Goal: Communication & Community: Answer question/provide support

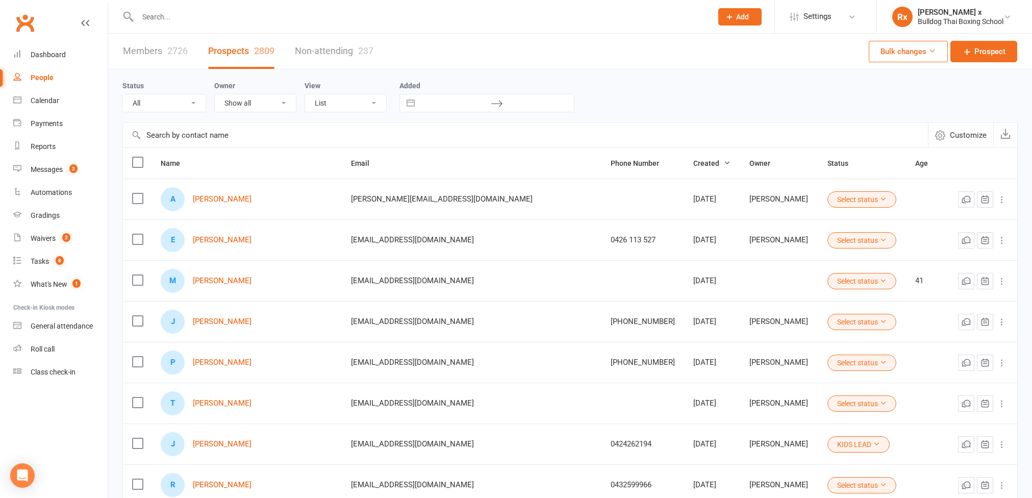
select select "100"
click at [62, 167] on div "Messages" at bounding box center [47, 169] width 32 height 8
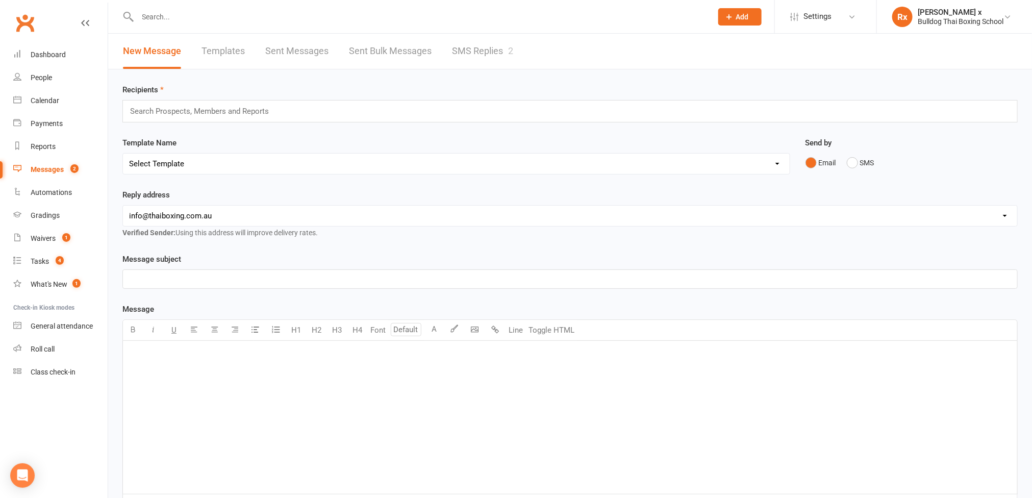
click at [496, 54] on link "SMS Replies 2" at bounding box center [482, 51] width 61 height 35
